Goal: Information Seeking & Learning: Learn about a topic

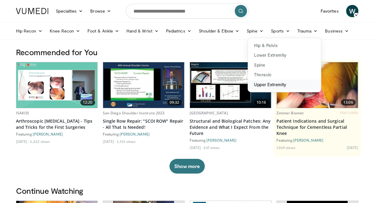
click at [263, 86] on link "Upper Extremity" at bounding box center [284, 85] width 73 height 10
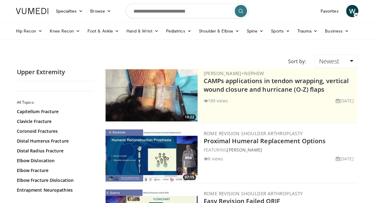
drag, startPoint x: 95, startPoint y: 100, endPoint x: 95, endPoint y: 105, distance: 4.9
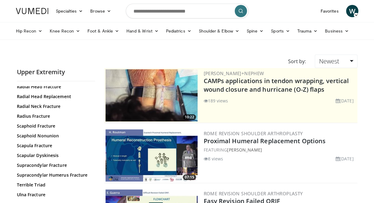
scroll to position [301, 0]
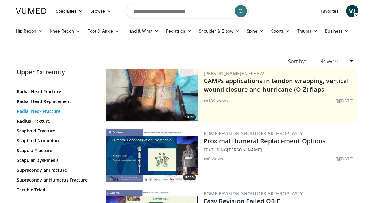
click at [22, 110] on link "Radial Neck Fracture" at bounding box center [54, 111] width 75 height 6
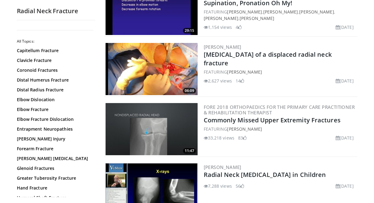
scroll to position [148, 0]
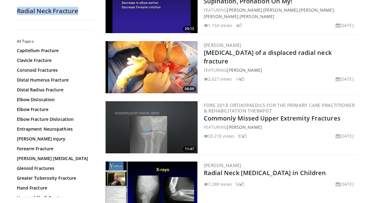
drag, startPoint x: 17, startPoint y: 10, endPoint x: 79, endPoint y: 9, distance: 61.9
click at [79, 9] on h2 "Radial Neck Fracture" at bounding box center [56, 11] width 78 height 8
copy h2 "Radial Neck Fracture"
